Goal: Manage account settings

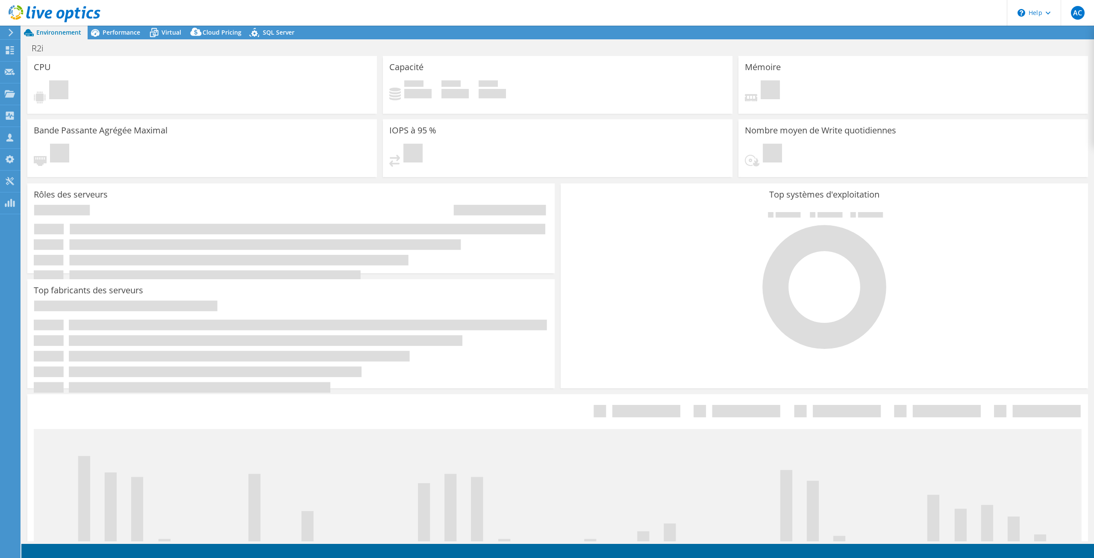
select select "[GEOGRAPHIC_DATA]"
select select "CAD"
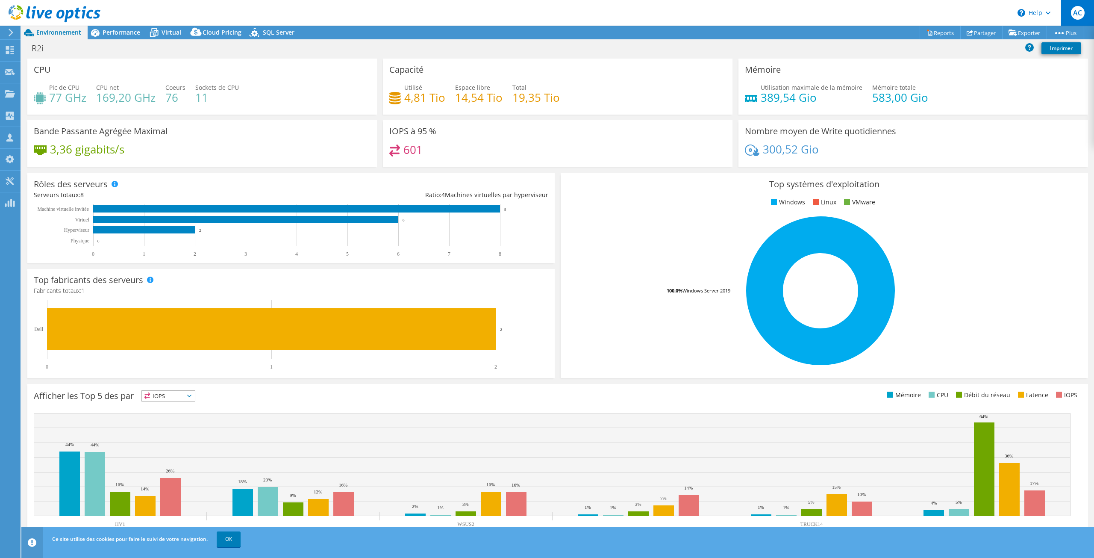
click at [1081, 14] on span "AC" at bounding box center [1078, 13] width 14 height 14
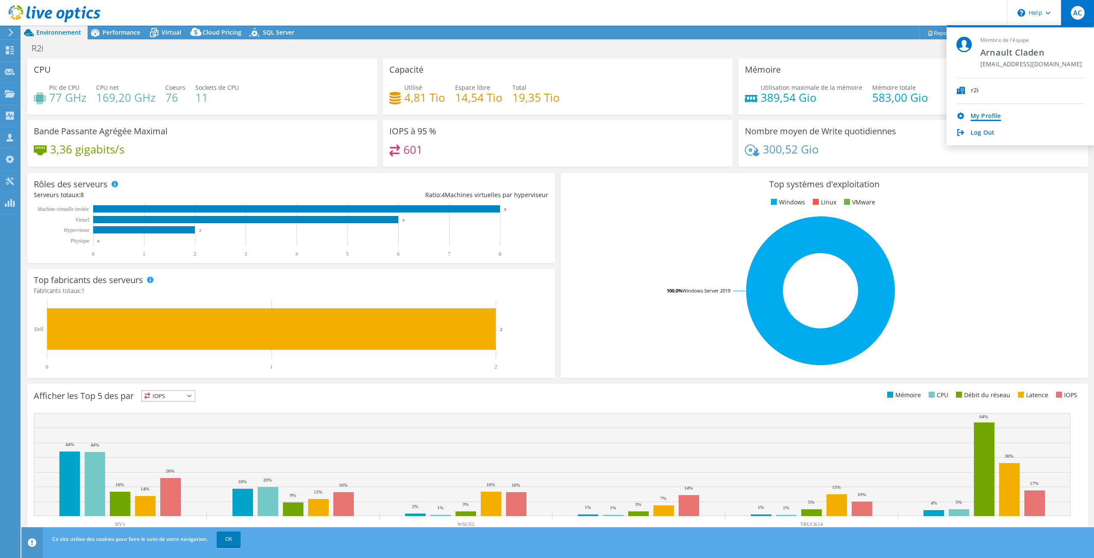
click at [974, 118] on link "My Profile" at bounding box center [985, 116] width 30 height 8
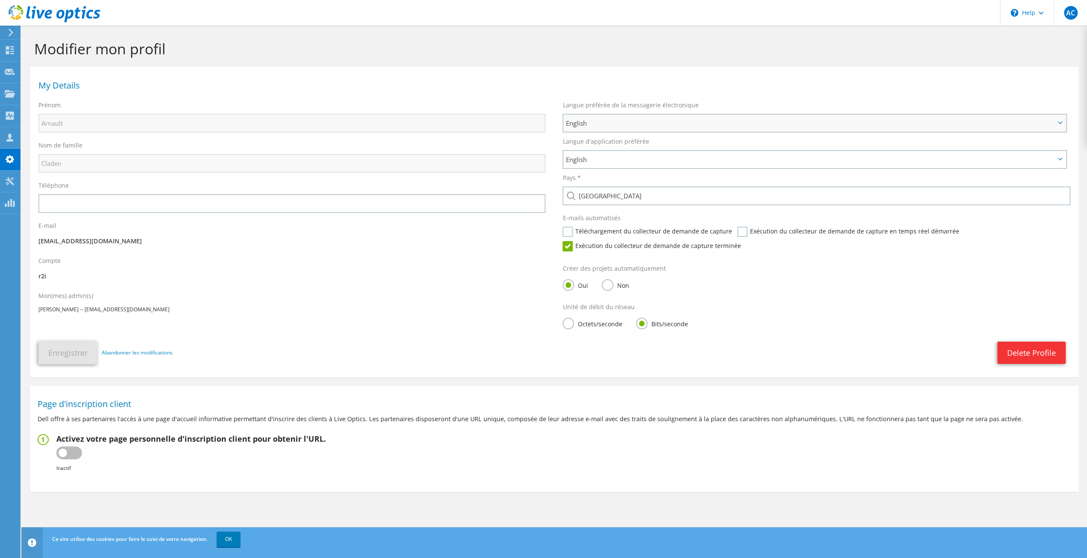
click at [611, 124] on span "English" at bounding box center [811, 123] width 490 height 10
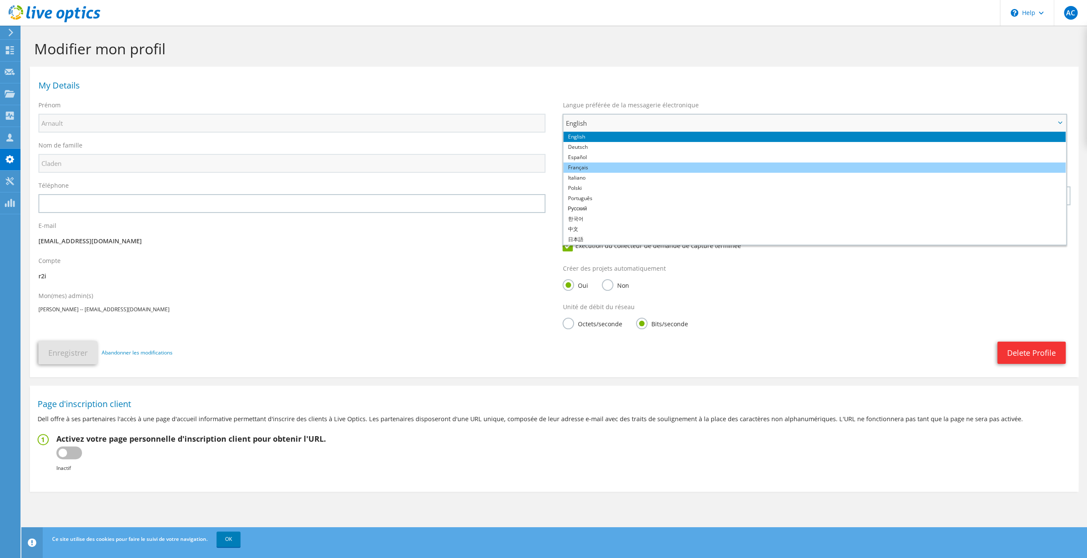
click at [586, 169] on li "Français" at bounding box center [815, 167] width 502 height 10
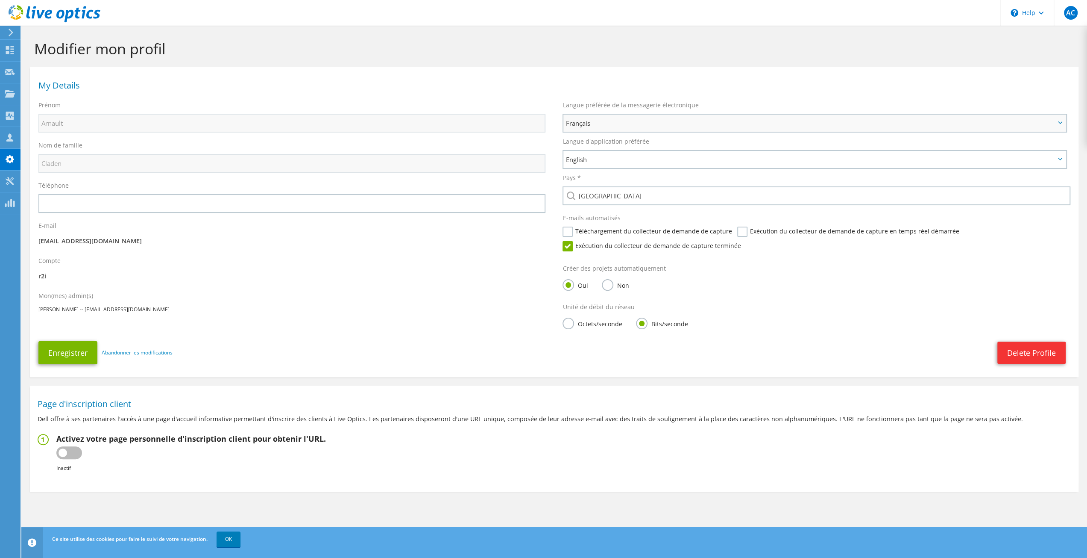
drag, startPoint x: 642, startPoint y: 119, endPoint x: 641, endPoint y: 124, distance: 4.9
click at [641, 123] on span "Français" at bounding box center [811, 123] width 490 height 10
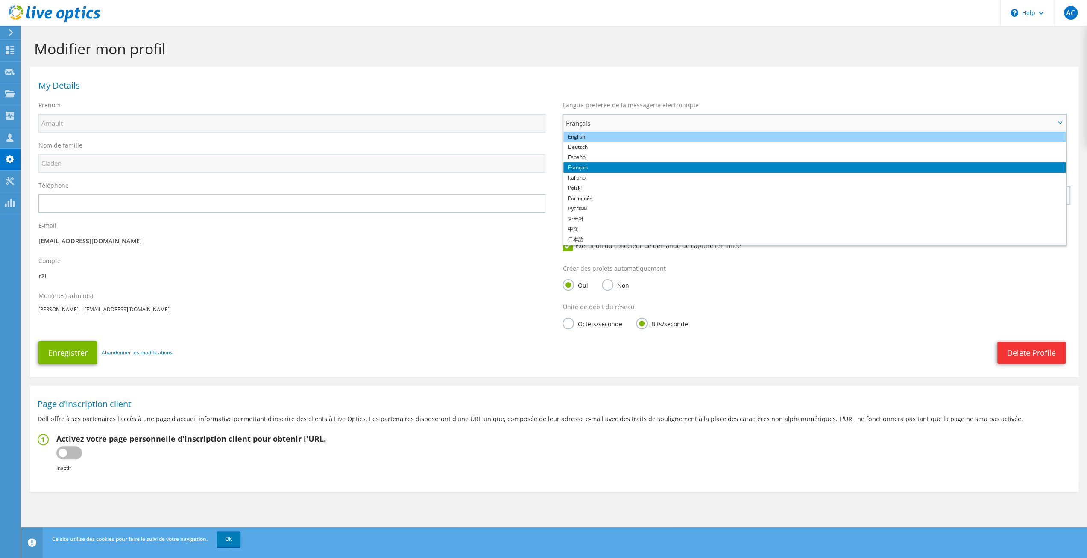
click at [605, 139] on li "English" at bounding box center [815, 137] width 502 height 10
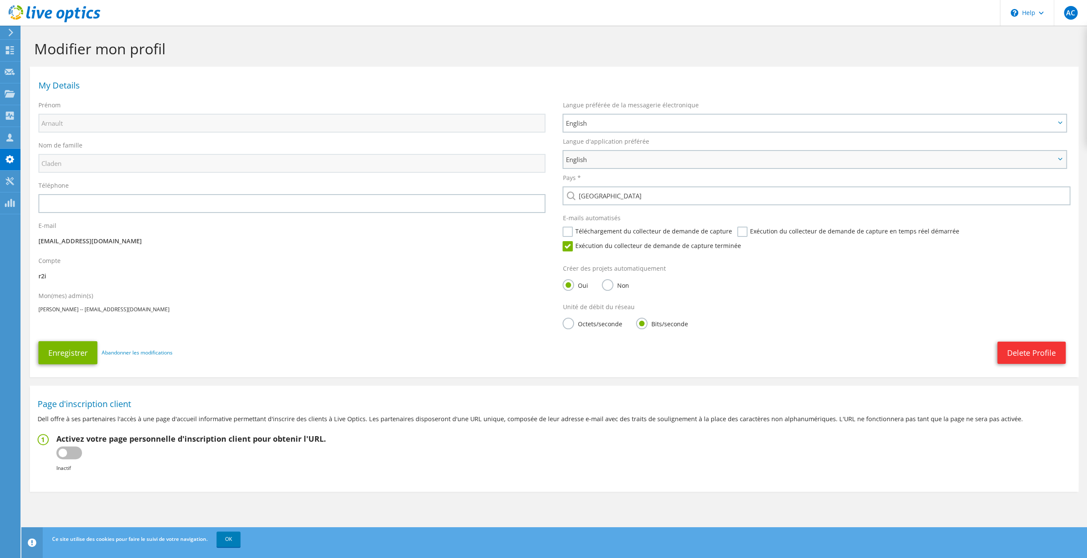
click at [613, 163] on span "English" at bounding box center [811, 159] width 490 height 10
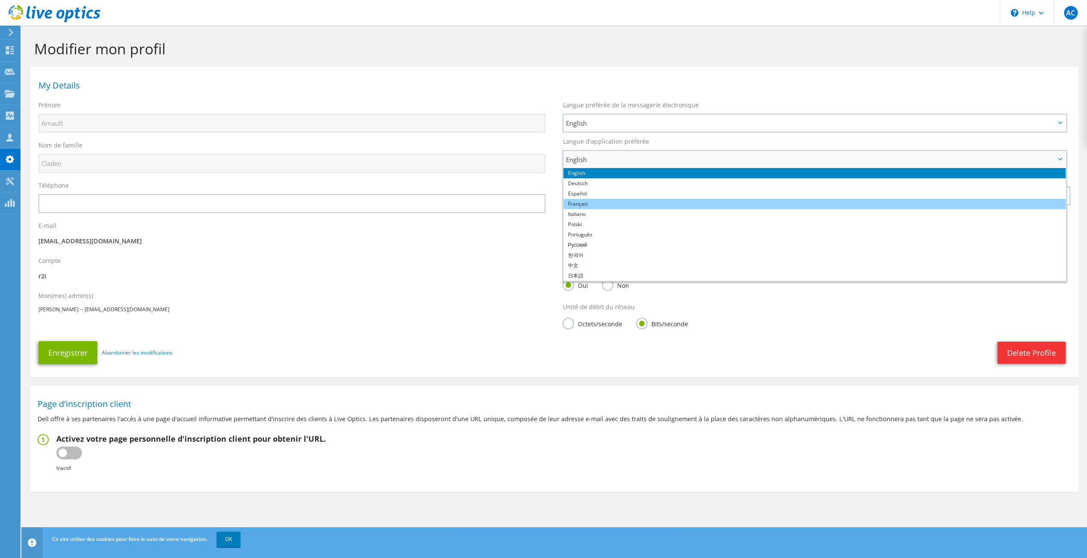
click at [590, 208] on li "Français" at bounding box center [815, 204] width 502 height 10
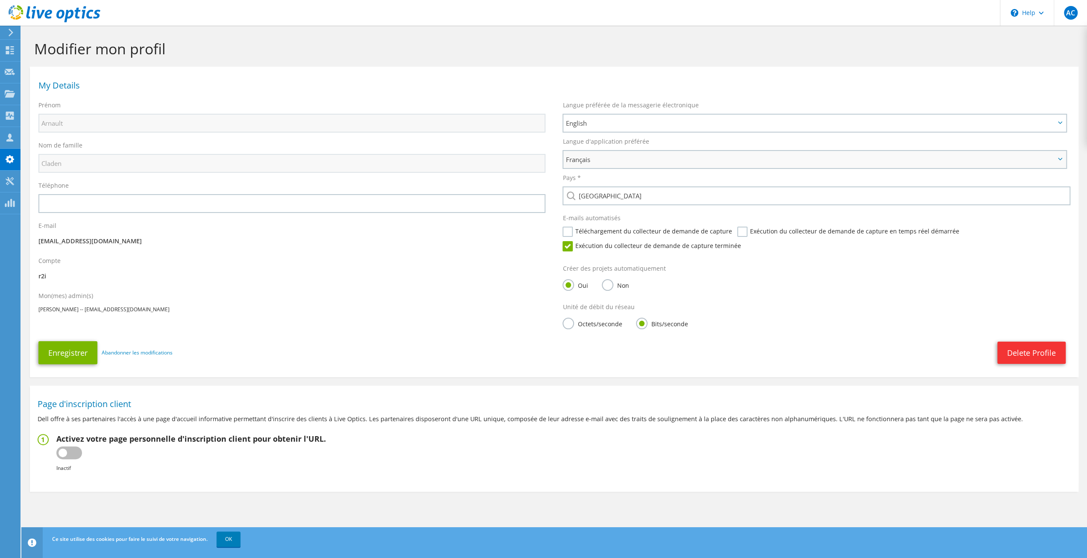
click at [622, 164] on span "Français" at bounding box center [811, 159] width 490 height 10
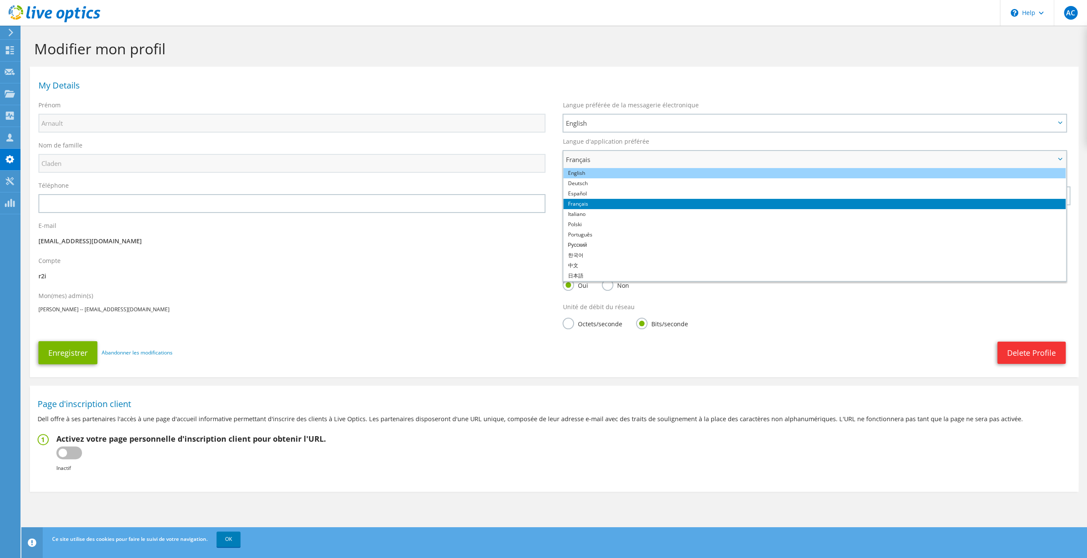
click at [600, 170] on li "English" at bounding box center [815, 173] width 502 height 10
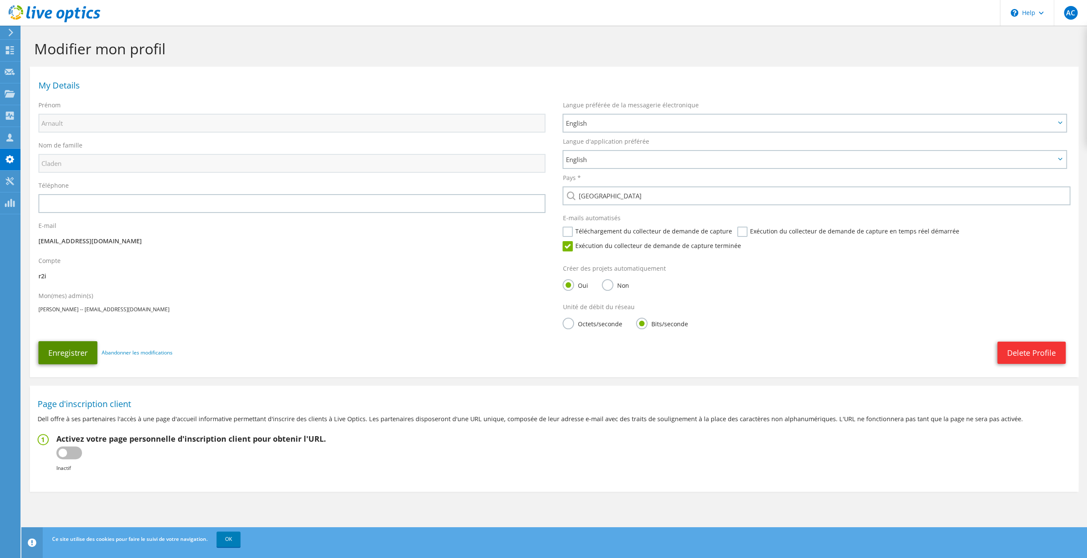
click at [63, 354] on button "Enregistrer" at bounding box center [67, 352] width 59 height 23
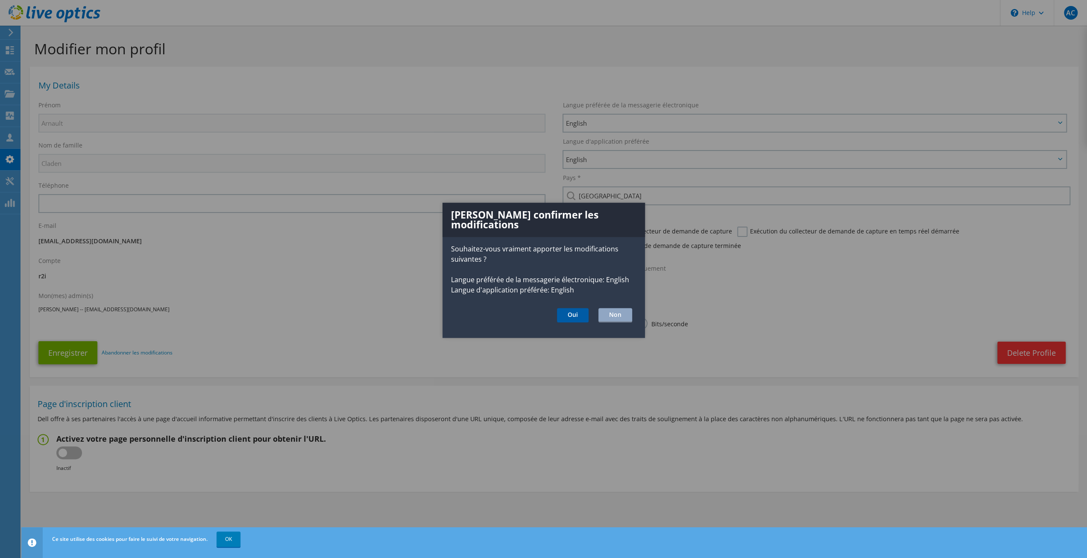
click at [570, 309] on button "Oui" at bounding box center [573, 315] width 32 height 15
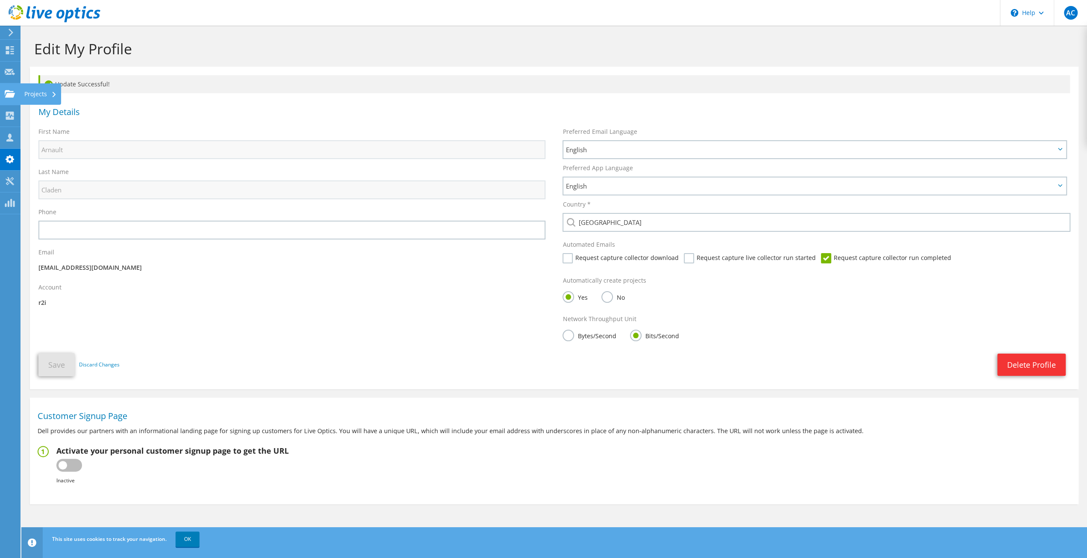
click at [40, 94] on div "Projects" at bounding box center [40, 93] width 41 height 21
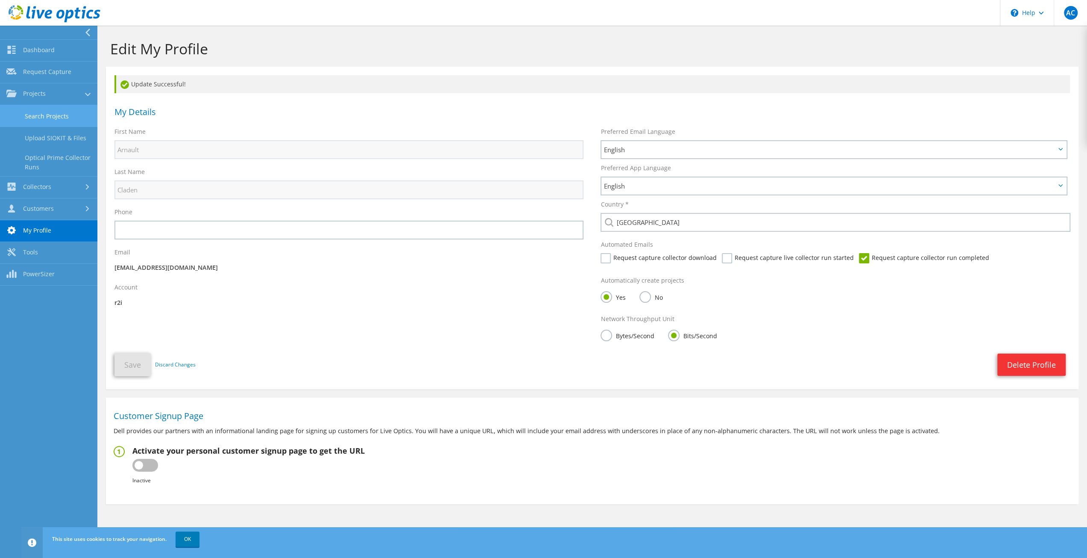
click at [60, 117] on link "Search Projects" at bounding box center [48, 116] width 97 height 22
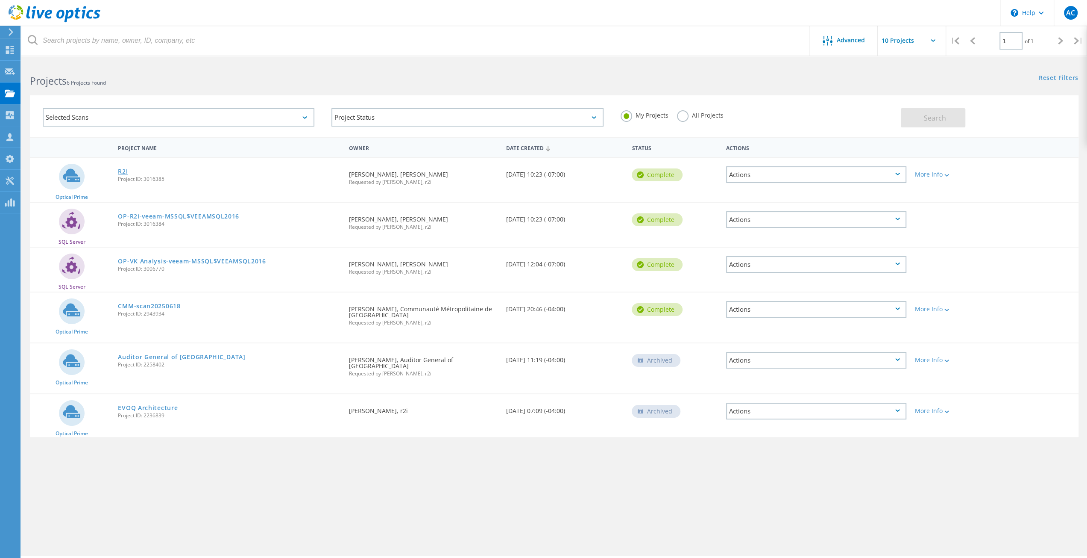
click at [123, 172] on link "R2i" at bounding box center [123, 171] width 10 height 6
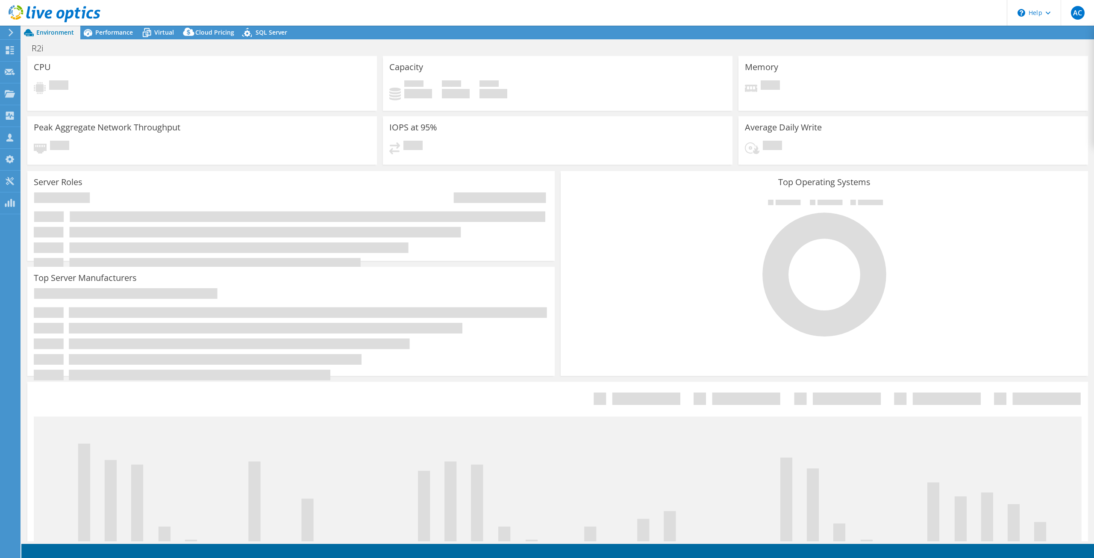
select select "[GEOGRAPHIC_DATA]"
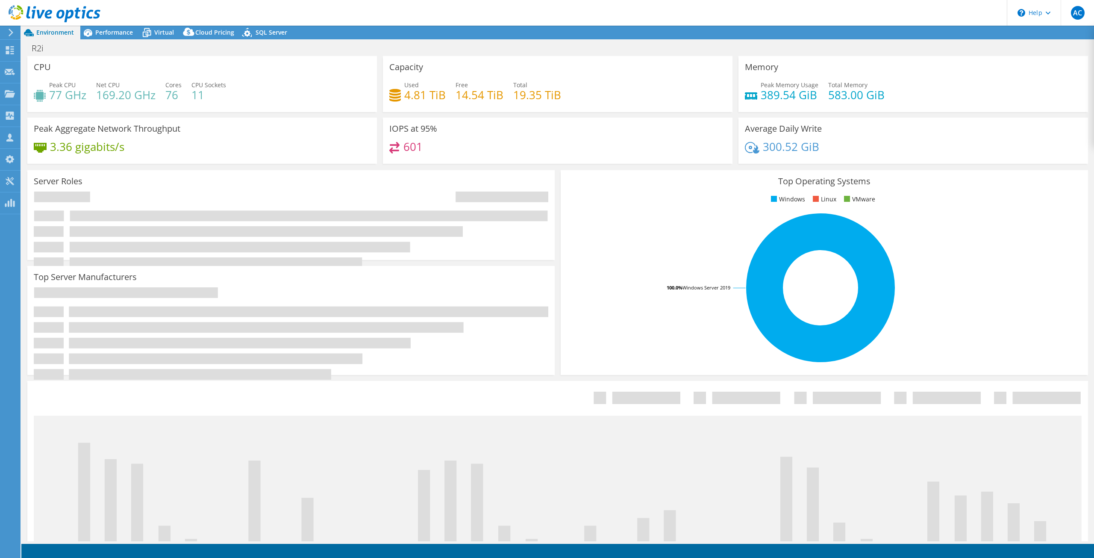
select select "CAD"
